Goal: Transaction & Acquisition: Purchase product/service

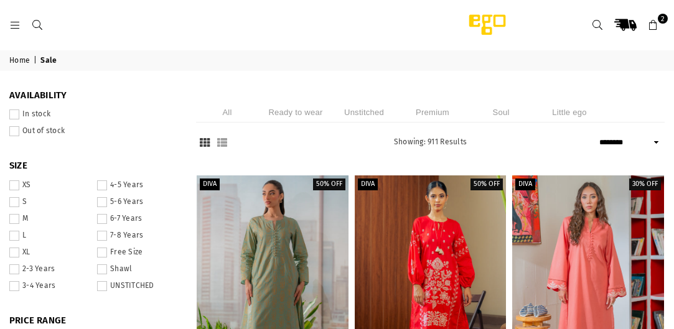
select select "******"
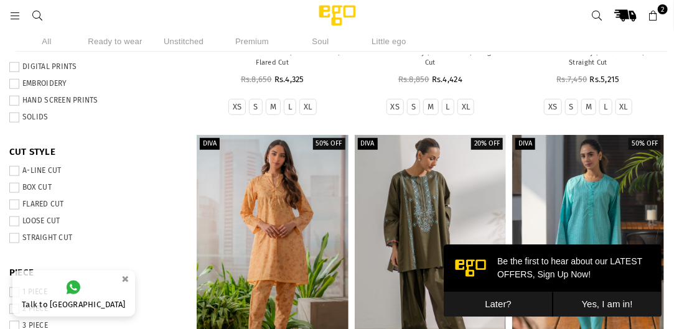
scroll to position [317, 0]
click at [497, 302] on button "Later?" at bounding box center [497, 304] width 109 height 26
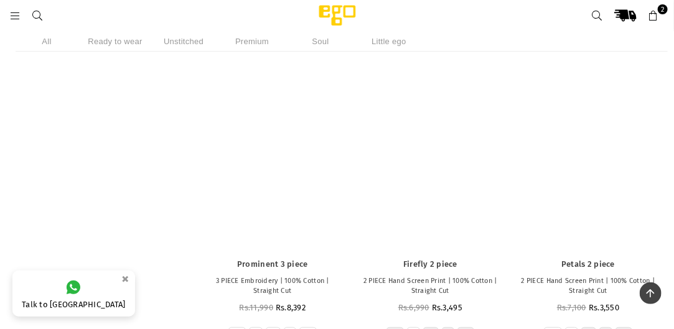
scroll to position [20412, 0]
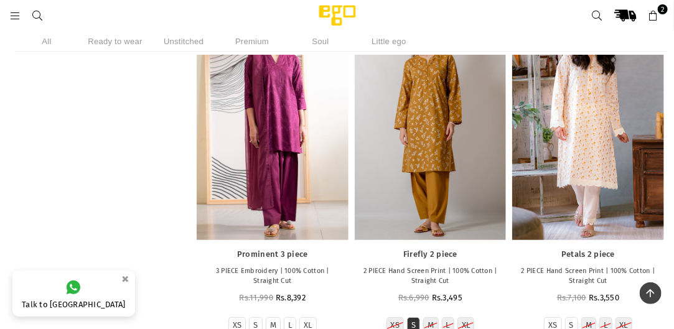
click at [412, 321] on label "S" at bounding box center [413, 326] width 4 height 11
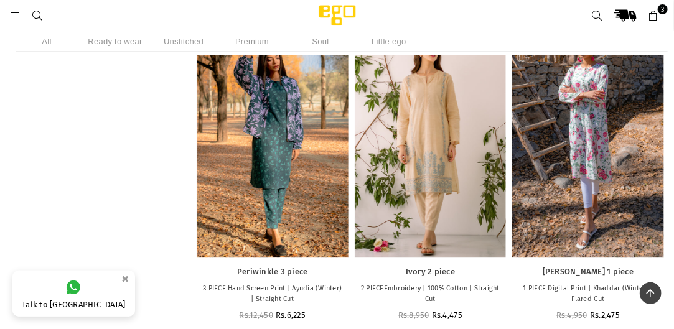
scroll to position [41584, 0]
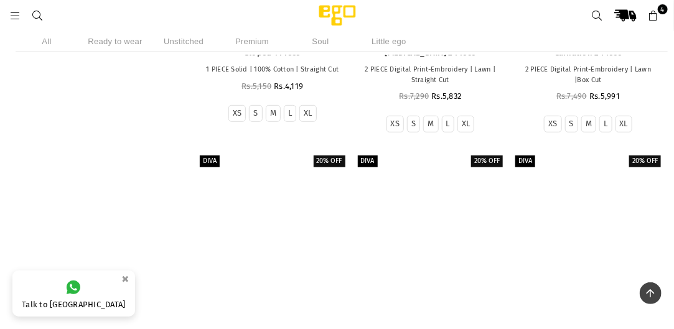
scroll to position [91492, 0]
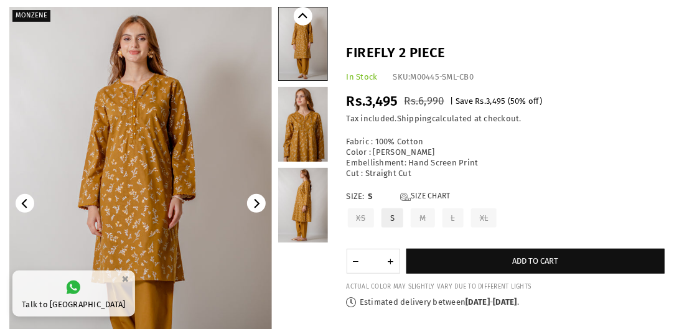
scroll to position [89, 0]
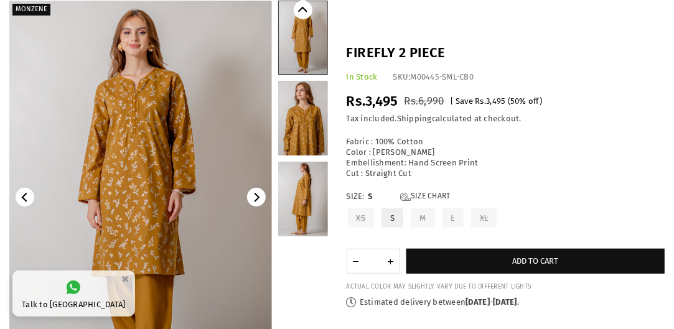
click at [254, 200] on icon "Next" at bounding box center [255, 197] width 9 height 9
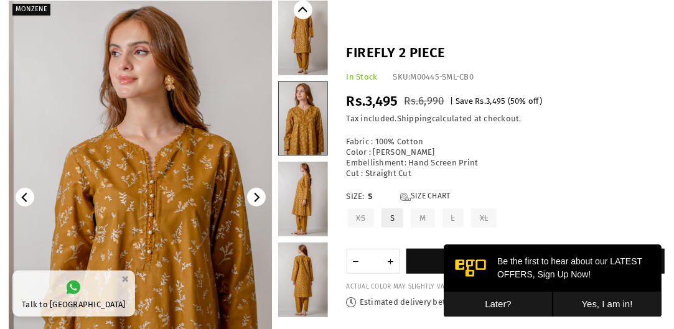
scroll to position [0, 0]
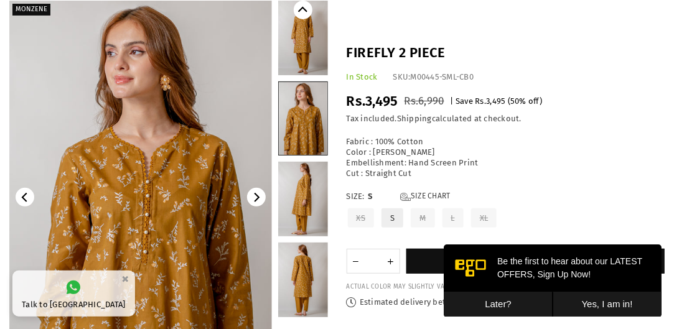
click at [258, 190] on button "Next" at bounding box center [256, 197] width 19 height 19
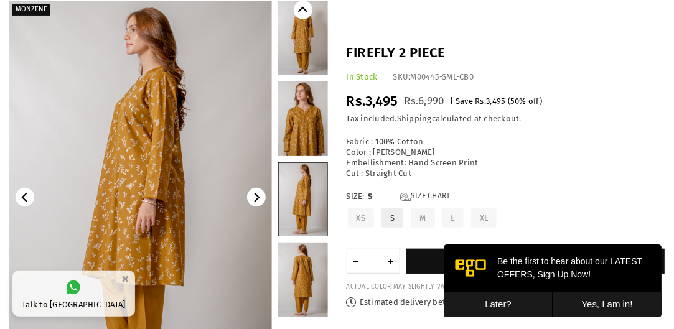
click at [252, 193] on icon "Next" at bounding box center [255, 197] width 9 height 9
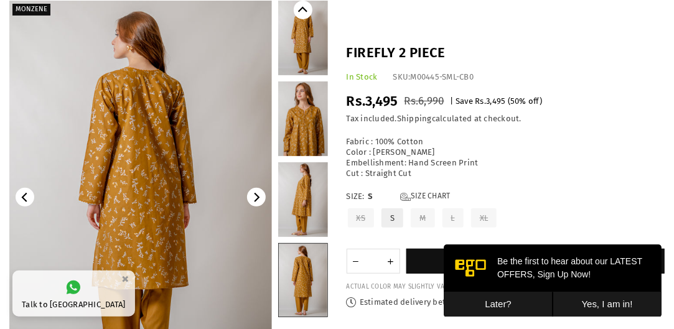
click at [507, 302] on button "Later?" at bounding box center [497, 304] width 109 height 26
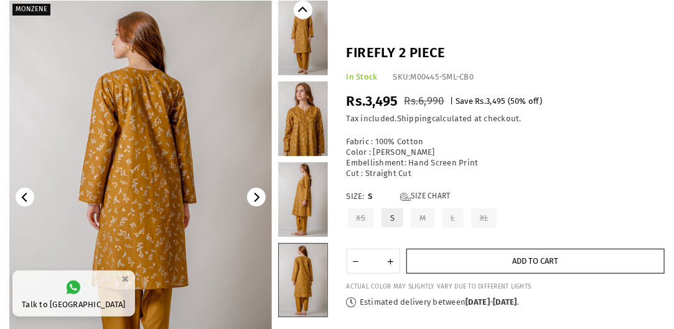
click at [488, 257] on button "Add to cart" at bounding box center [535, 261] width 259 height 25
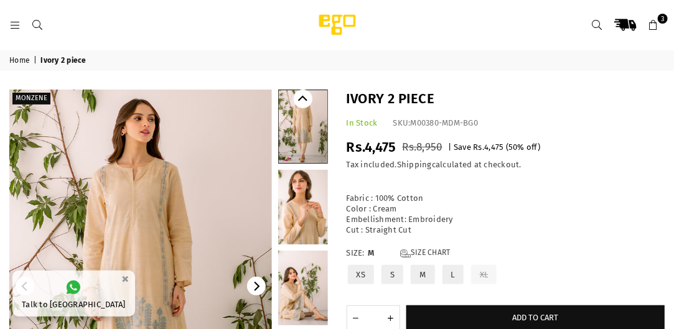
click at [309, 217] on link at bounding box center [303, 207] width 50 height 75
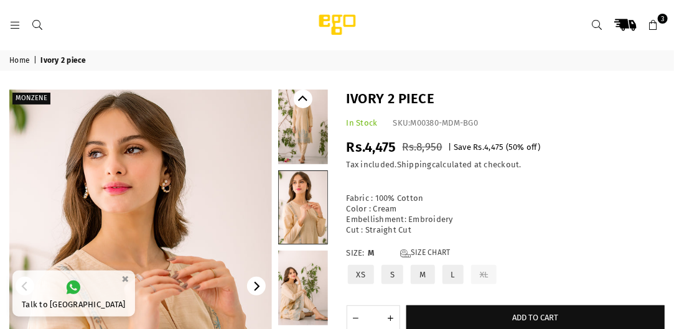
click at [324, 238] on link at bounding box center [303, 207] width 49 height 73
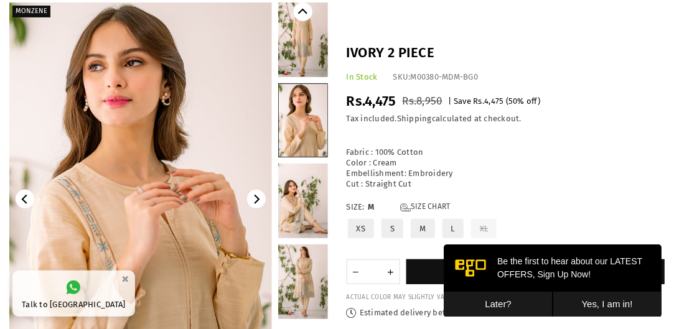
click at [313, 283] on link at bounding box center [303, 282] width 50 height 75
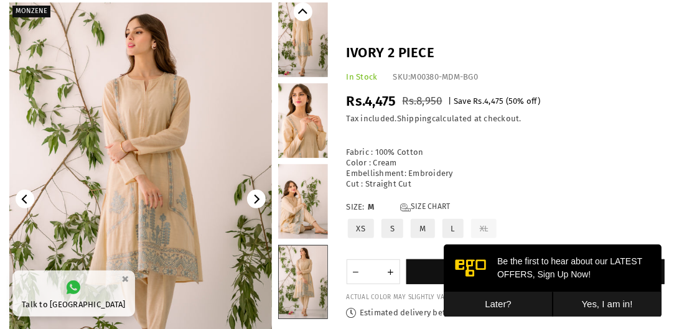
click at [507, 303] on button "Later?" at bounding box center [497, 304] width 109 height 26
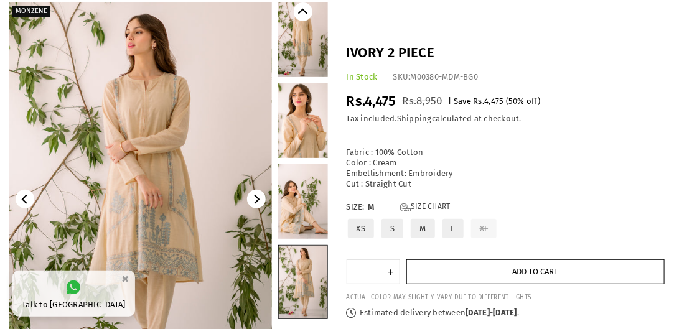
click at [524, 270] on span "Add to cart" at bounding box center [535, 271] width 46 height 9
